Goal: Transaction & Acquisition: Purchase product/service

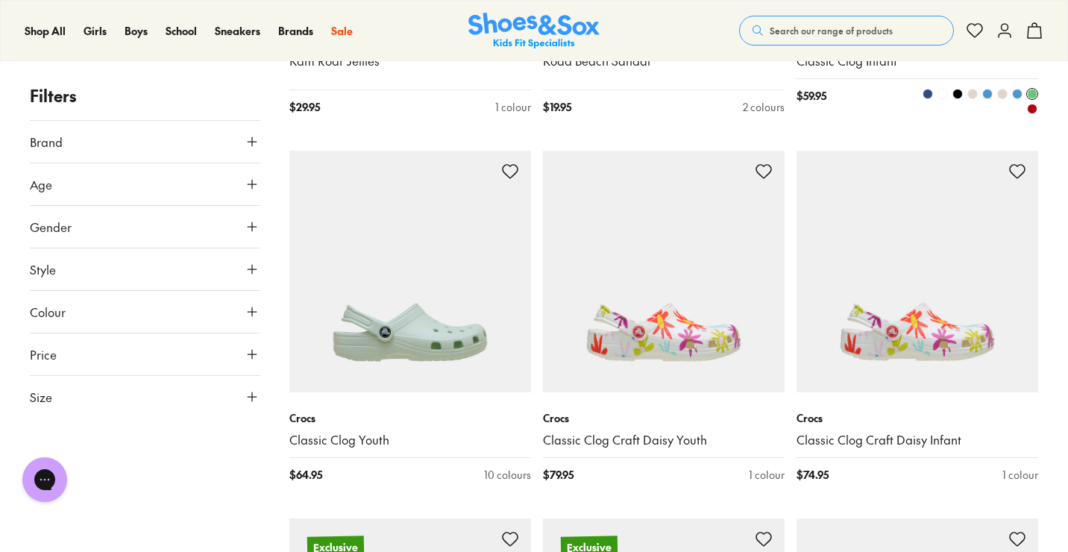
scroll to position [2760, 0]
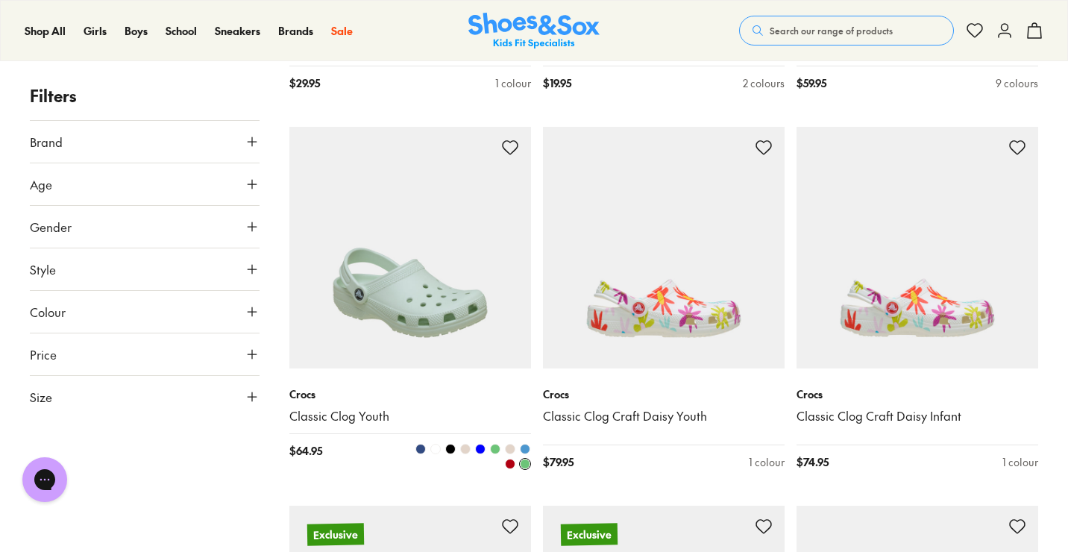
click at [386, 318] on img at bounding box center [410, 248] width 242 height 242
type input "***"
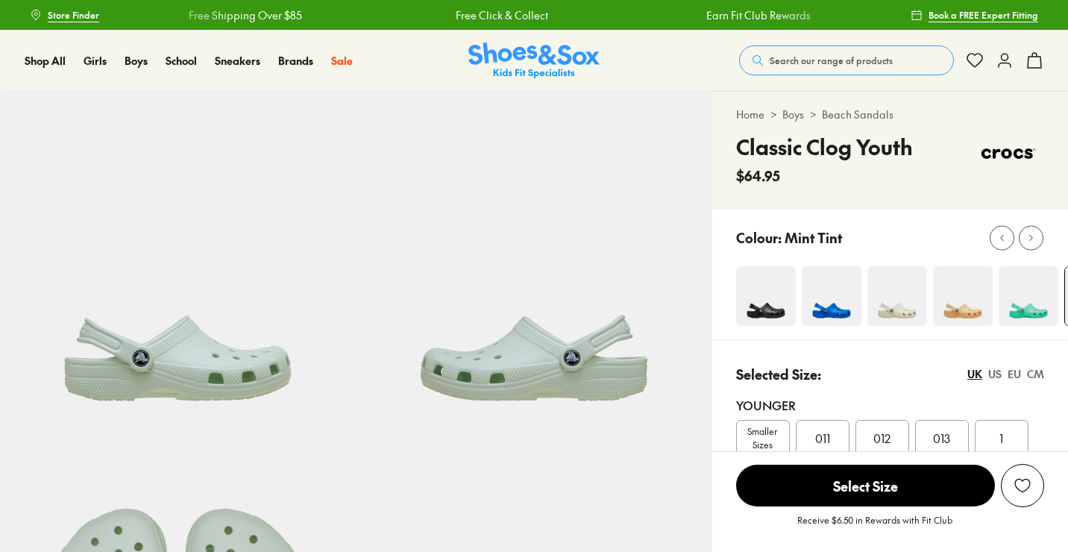
click at [1028, 308] on img at bounding box center [1029, 296] width 60 height 60
